Goal: Find specific page/section: Locate a particular part of the current website

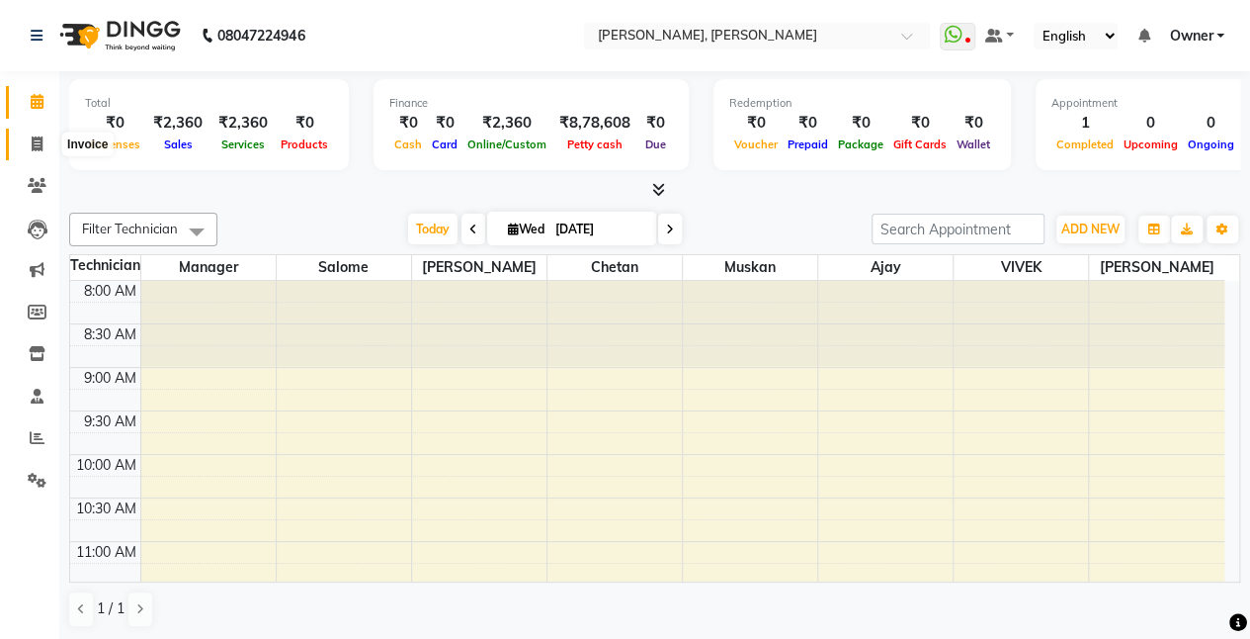
click at [36, 142] on icon at bounding box center [37, 143] width 11 height 15
select select "5749"
select select "service"
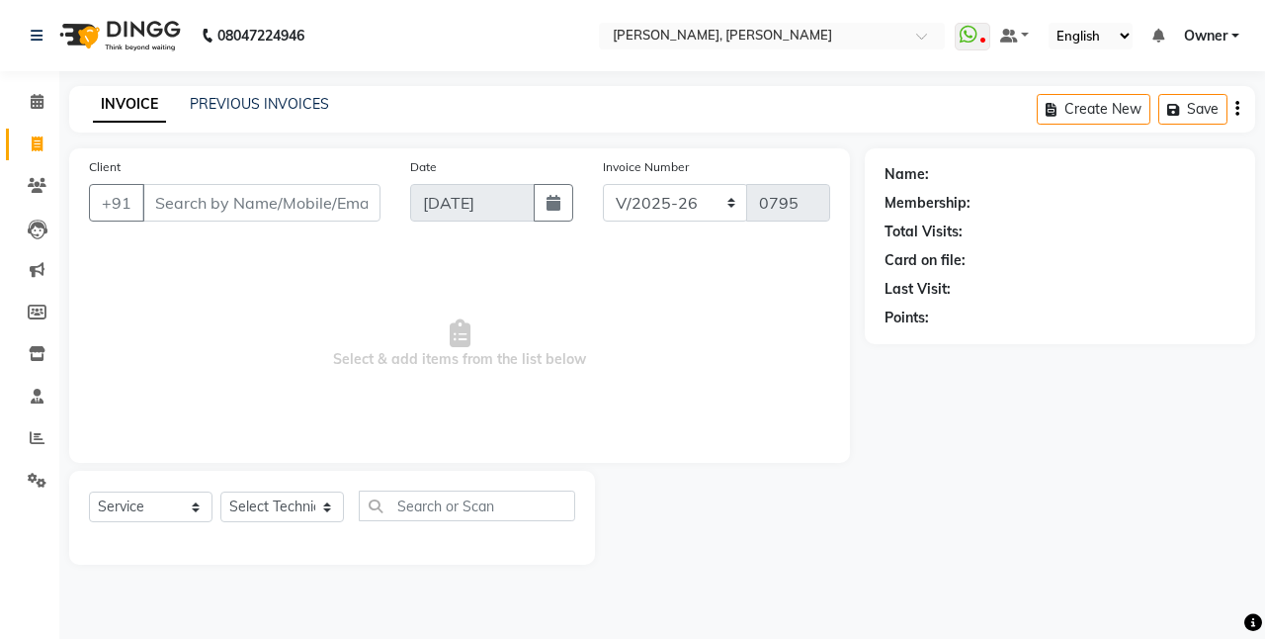
click at [36, 142] on icon at bounding box center [37, 143] width 11 height 15
select select "5749"
select select "service"
click at [38, 191] on icon at bounding box center [37, 185] width 19 height 15
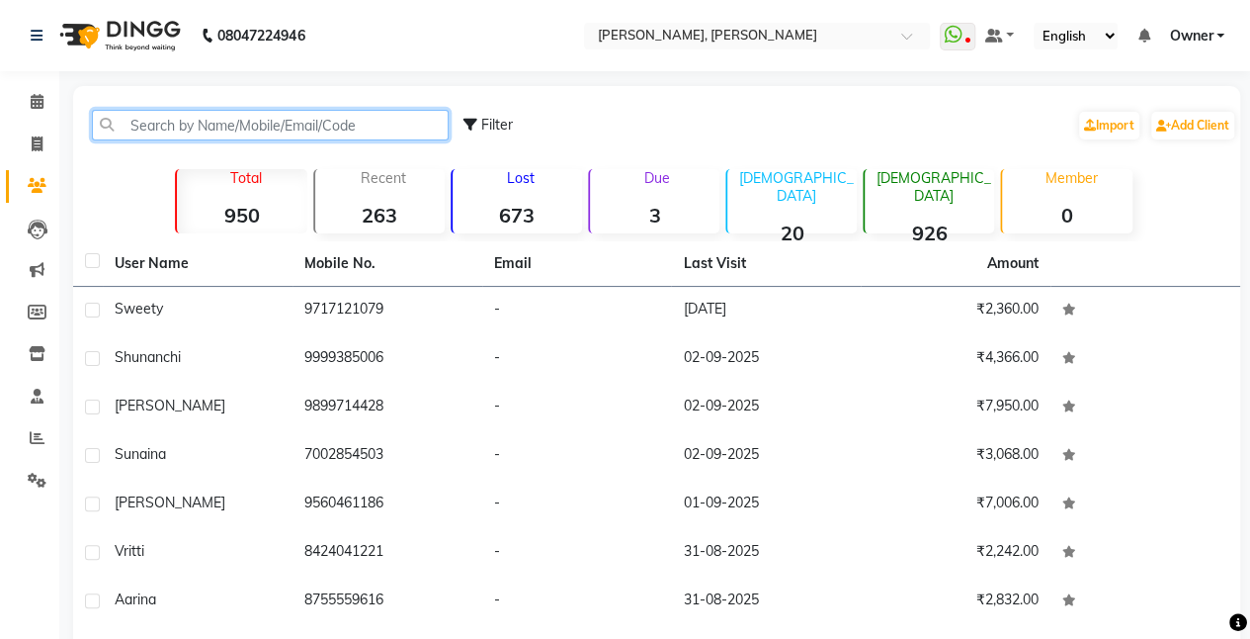
click at [229, 135] on input "text" at bounding box center [270, 125] width 357 height 31
click at [238, 126] on input "text" at bounding box center [270, 125] width 357 height 31
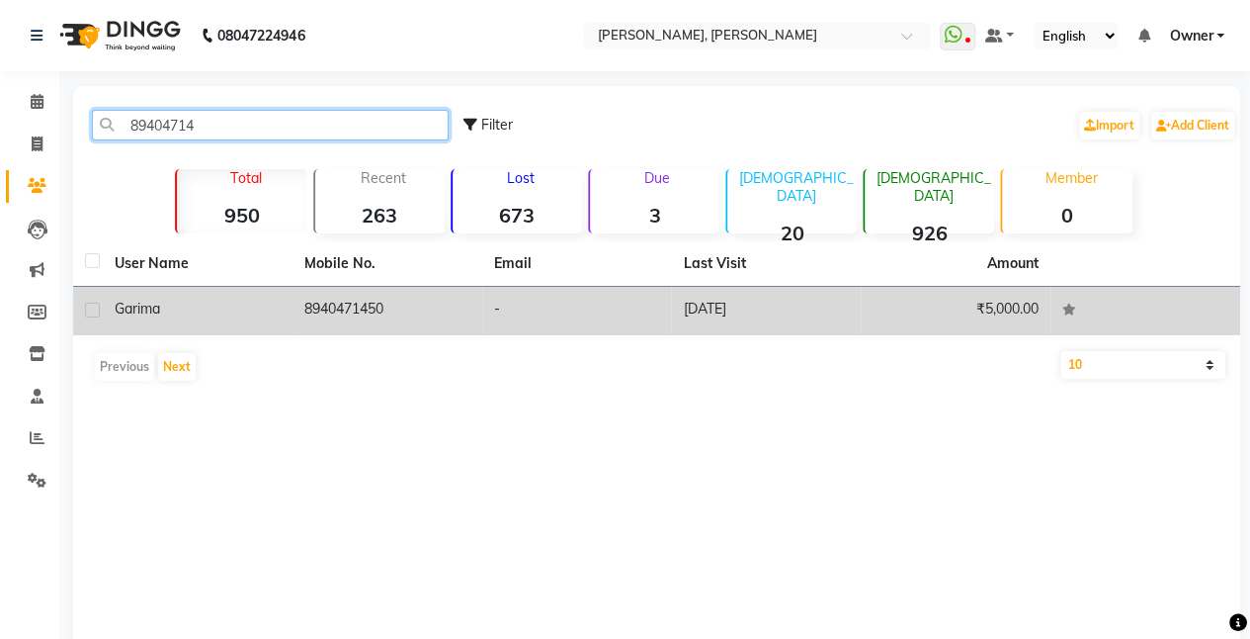
type input "89404714"
click at [243, 304] on div "Garima" at bounding box center [198, 309] width 166 height 21
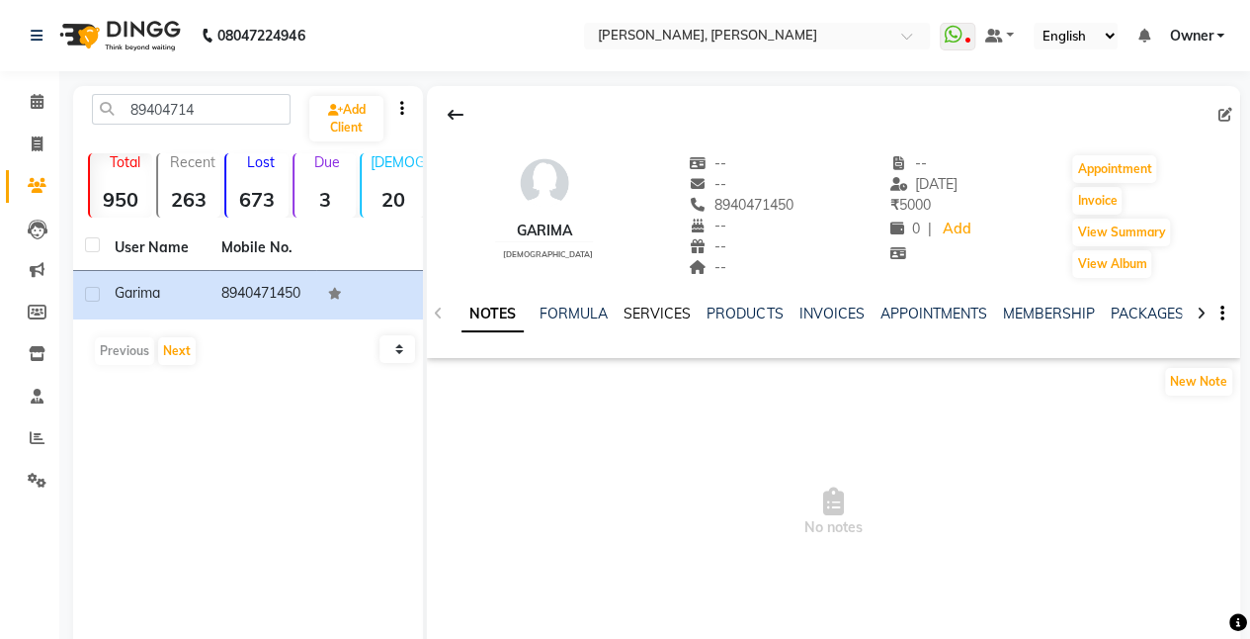
click at [659, 317] on link "SERVICES" at bounding box center [657, 313] width 67 height 18
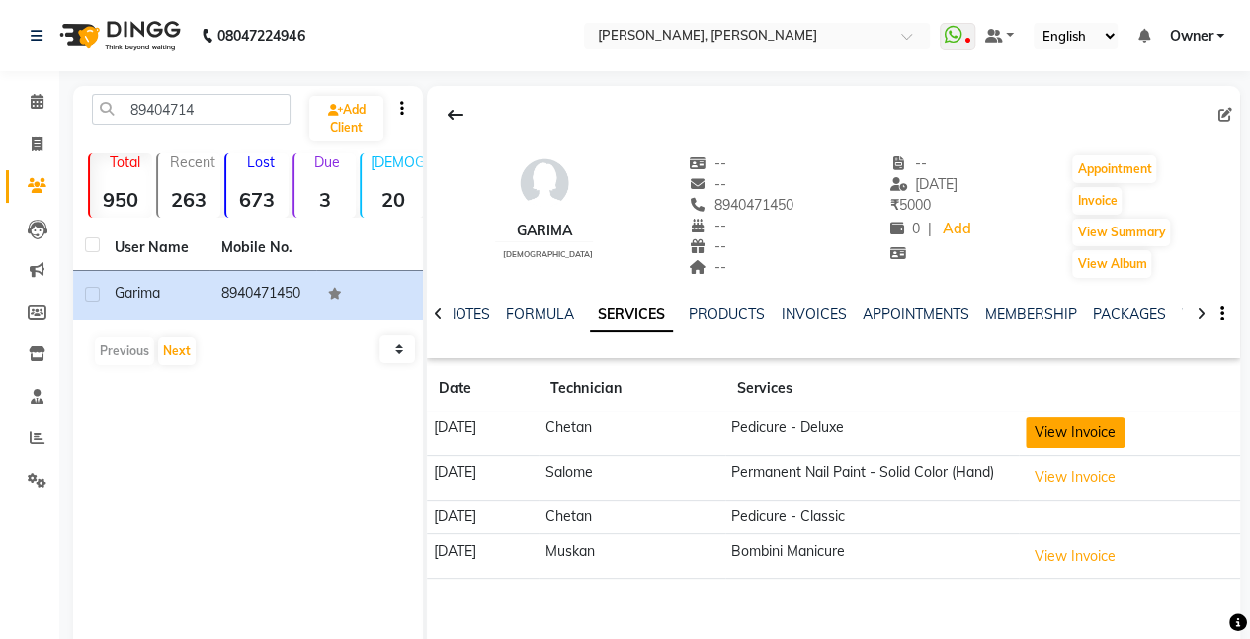
click at [1107, 435] on button "View Invoice" at bounding box center [1075, 432] width 99 height 31
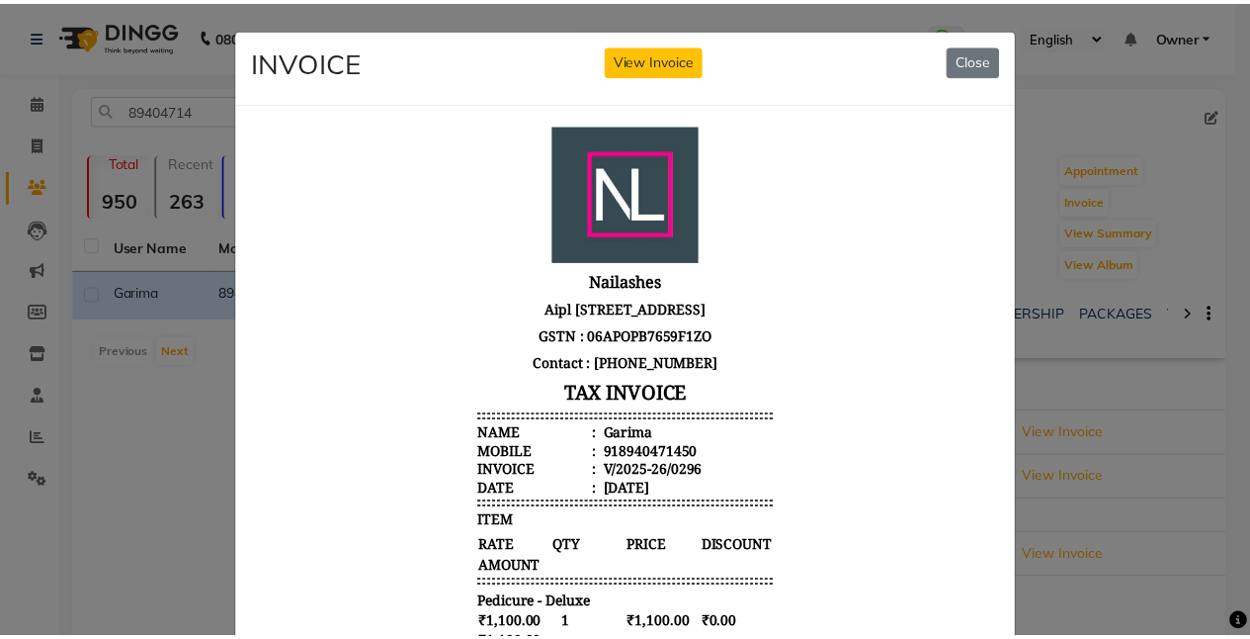
scroll to position [307, 0]
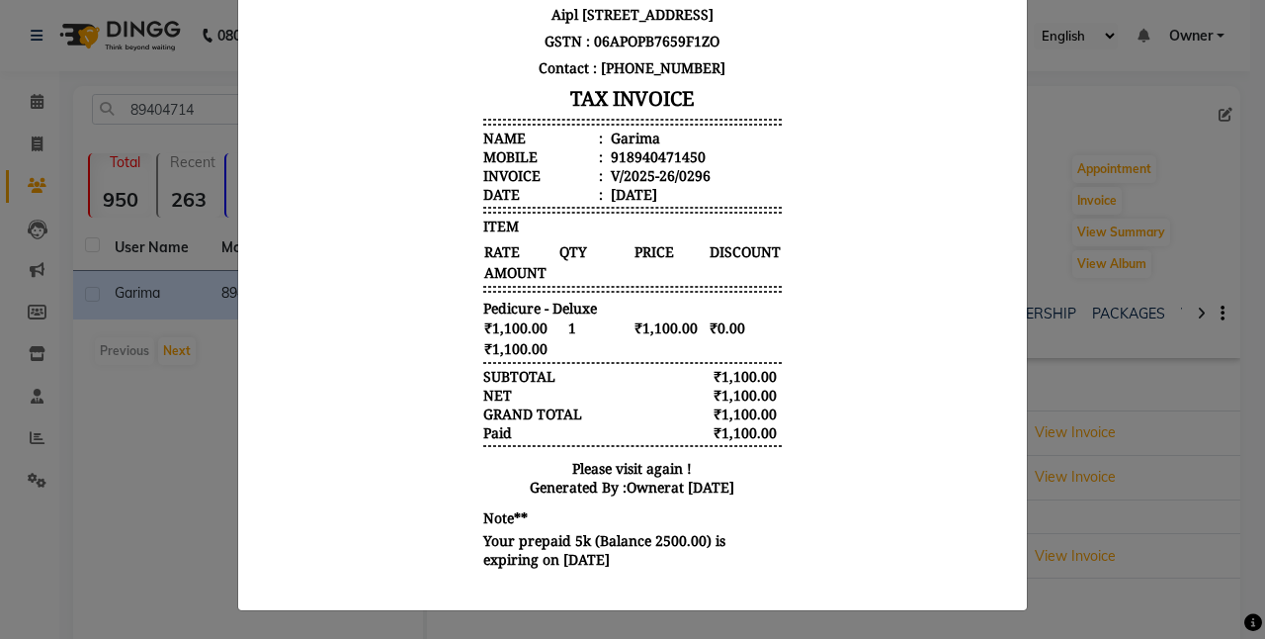
click at [1164, 413] on ngb-modal-window "INVOICE View Invoice Close" at bounding box center [632, 319] width 1265 height 639
